Goal: Transaction & Acquisition: Register for event/course

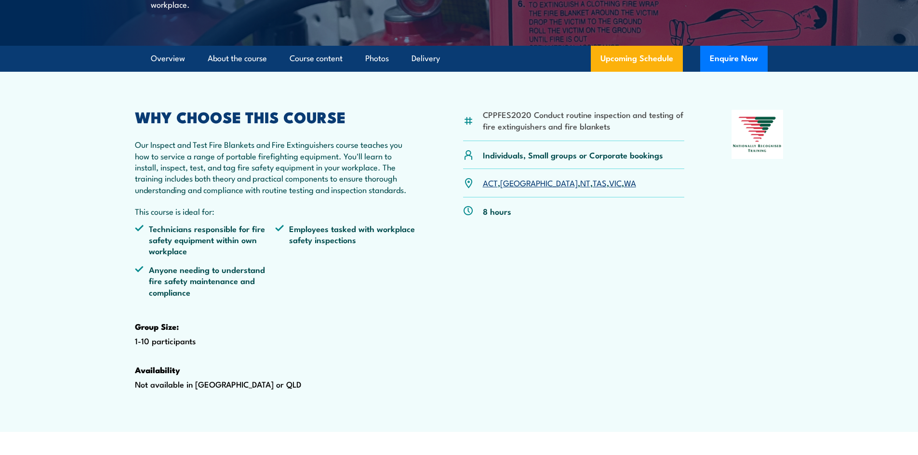
scroll to position [289, 0]
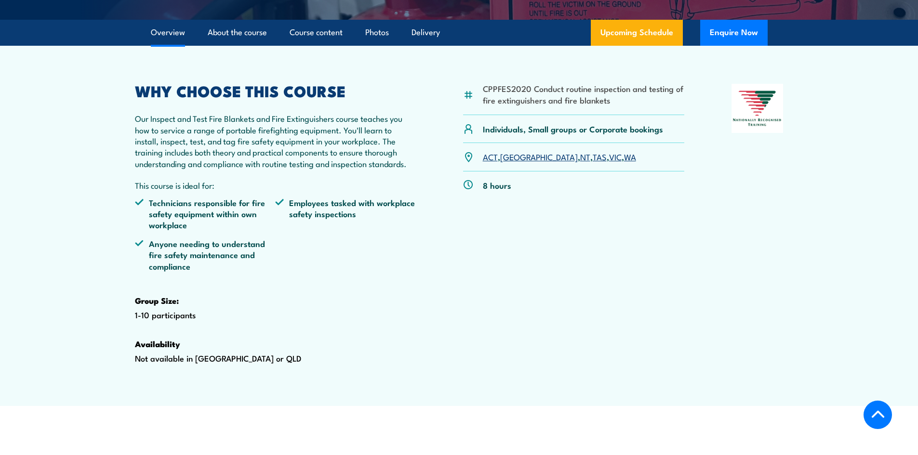
click at [609, 162] on link "VIC" at bounding box center [615, 157] width 13 height 12
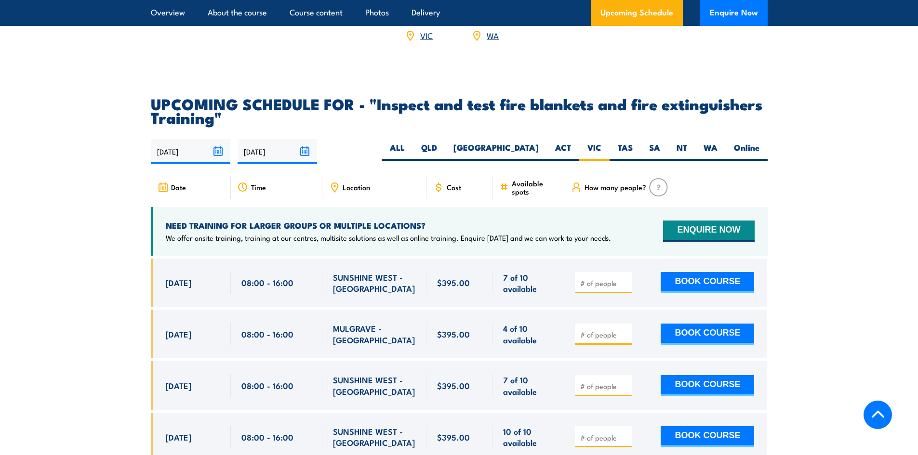
scroll to position [1645, 0]
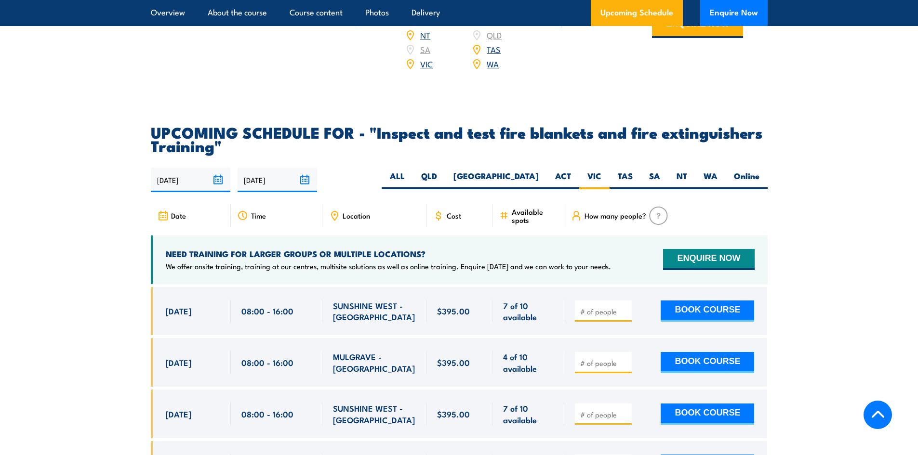
click at [458, 220] on span "Cost" at bounding box center [454, 216] width 14 height 8
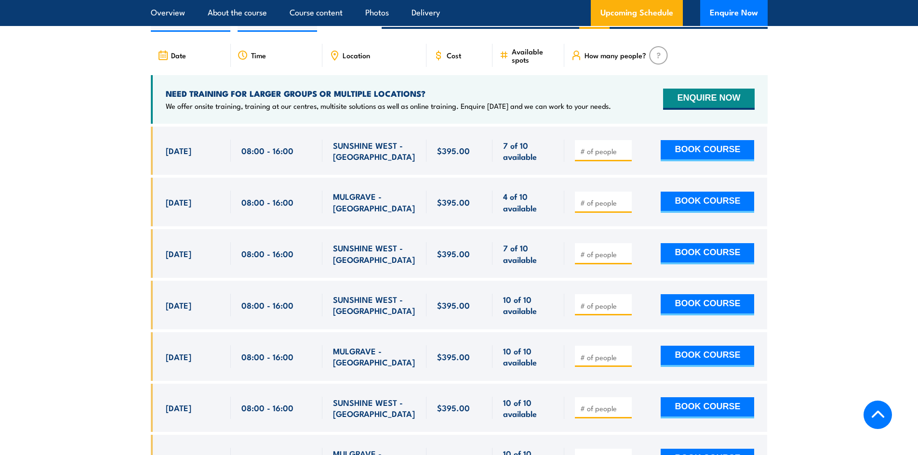
scroll to position [1790, 0]
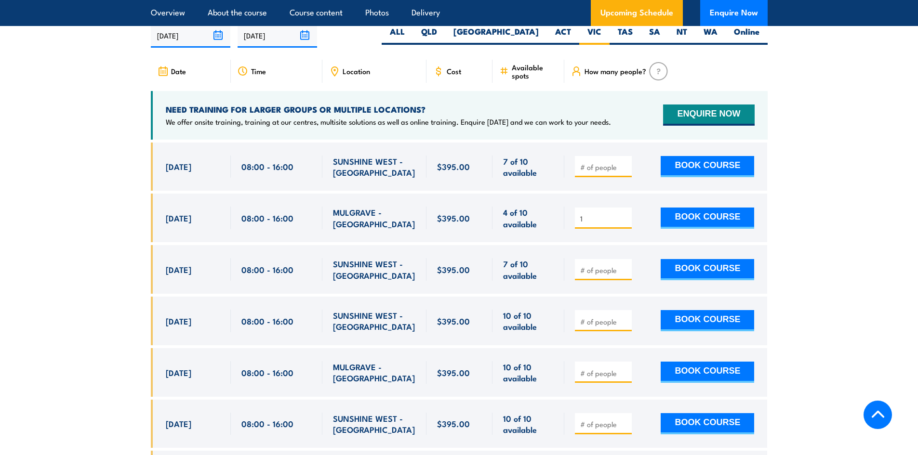
click at [625, 224] on input "1" at bounding box center [604, 219] width 48 height 10
type input "2"
click at [625, 224] on input "2" at bounding box center [604, 219] width 48 height 10
click at [701, 229] on button "BOOK COURSE" at bounding box center [707, 218] width 93 height 21
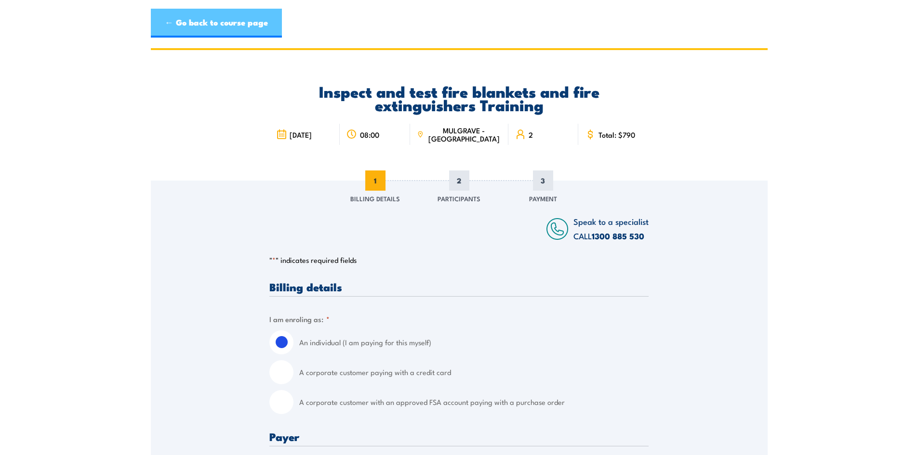
click at [198, 13] on link "← Go back to course page" at bounding box center [216, 23] width 131 height 29
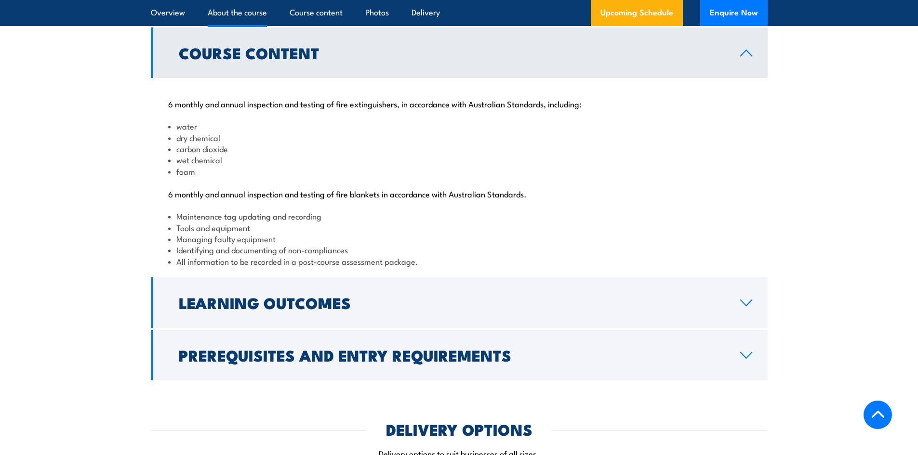
scroll to position [964, 0]
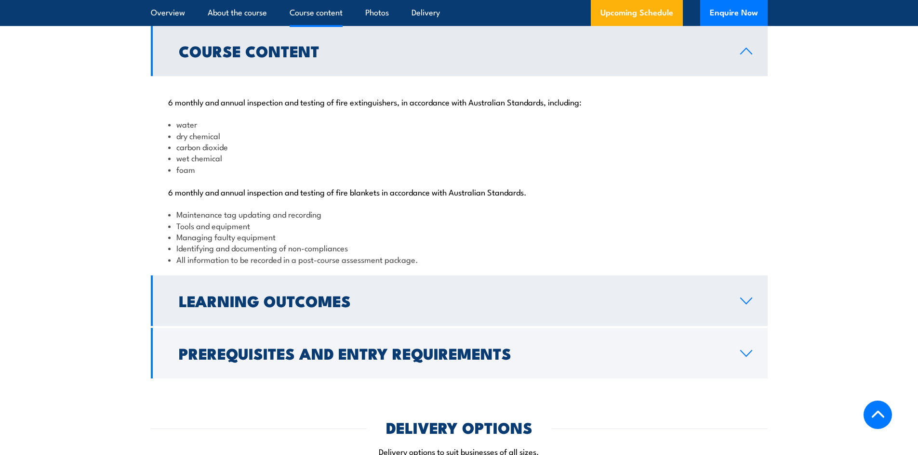
click at [750, 305] on icon at bounding box center [746, 301] width 13 height 8
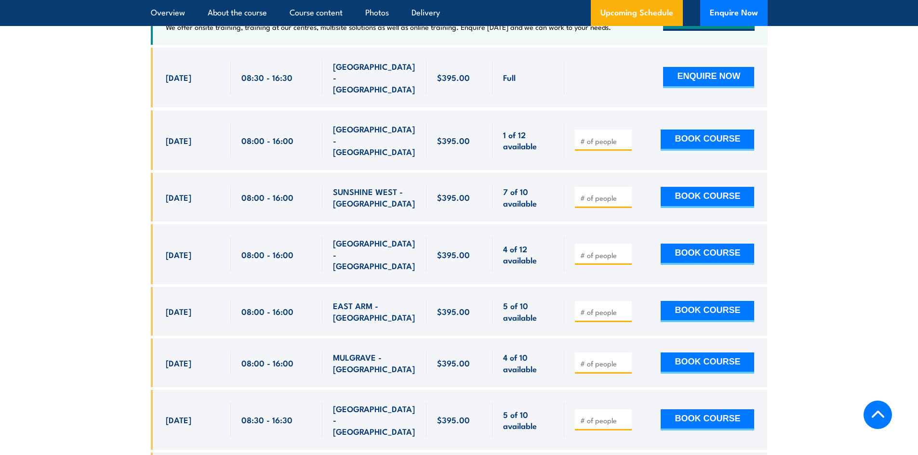
scroll to position [1735, 0]
